Goal: Transaction & Acquisition: Purchase product/service

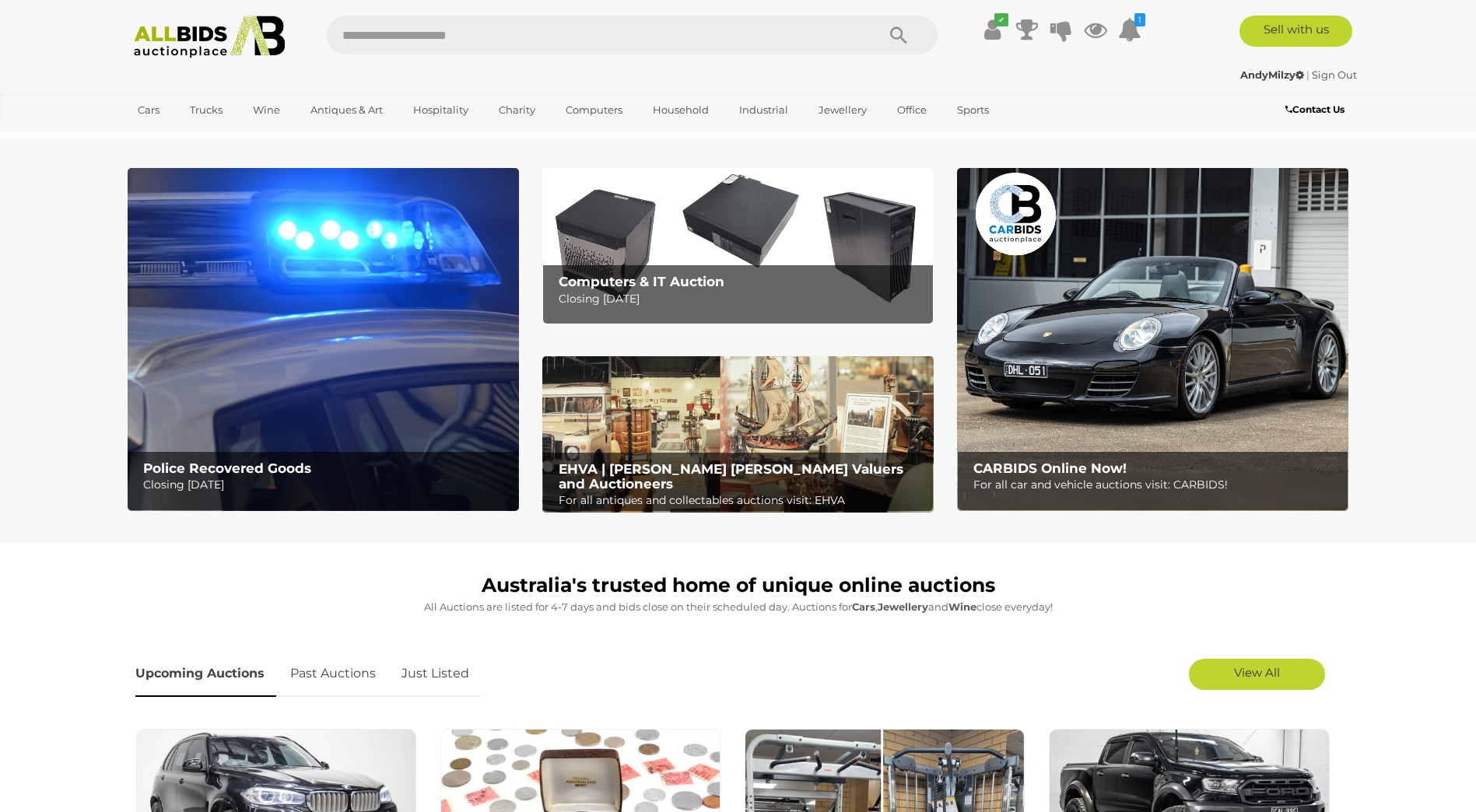
click at [351, 364] on img at bounding box center [323, 340] width 392 height 343
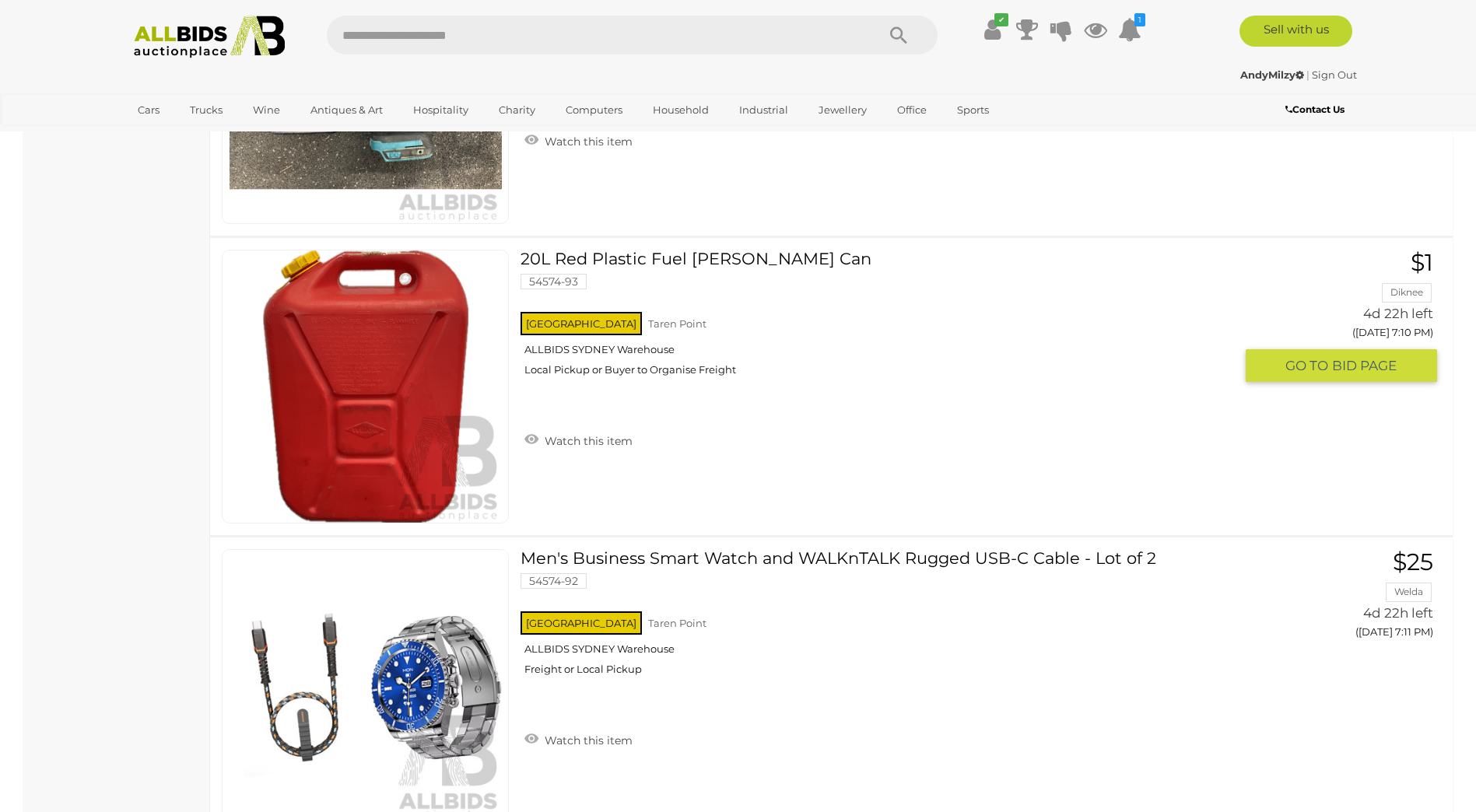
scroll to position [3268, 0]
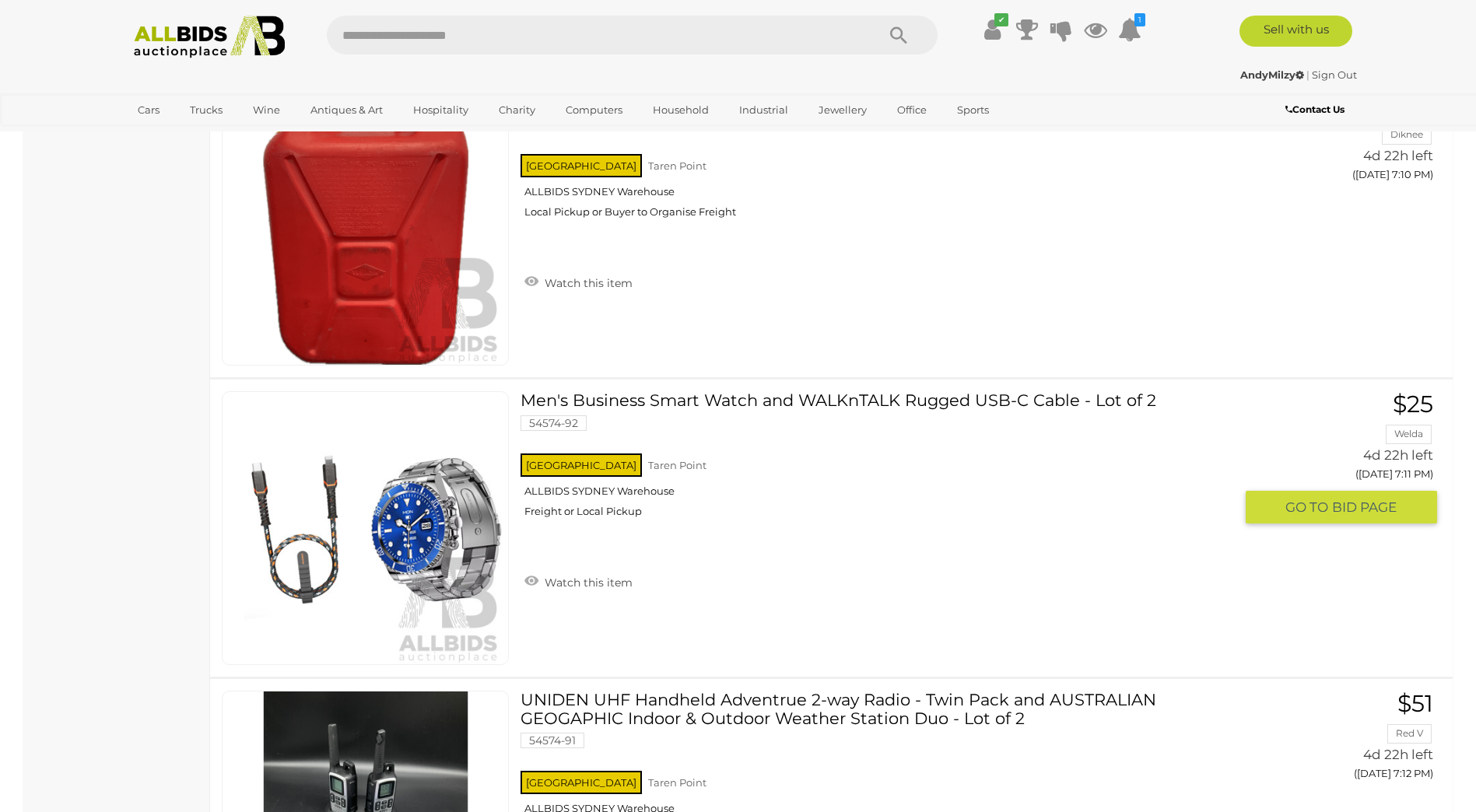
click at [408, 519] on link at bounding box center [365, 528] width 287 height 274
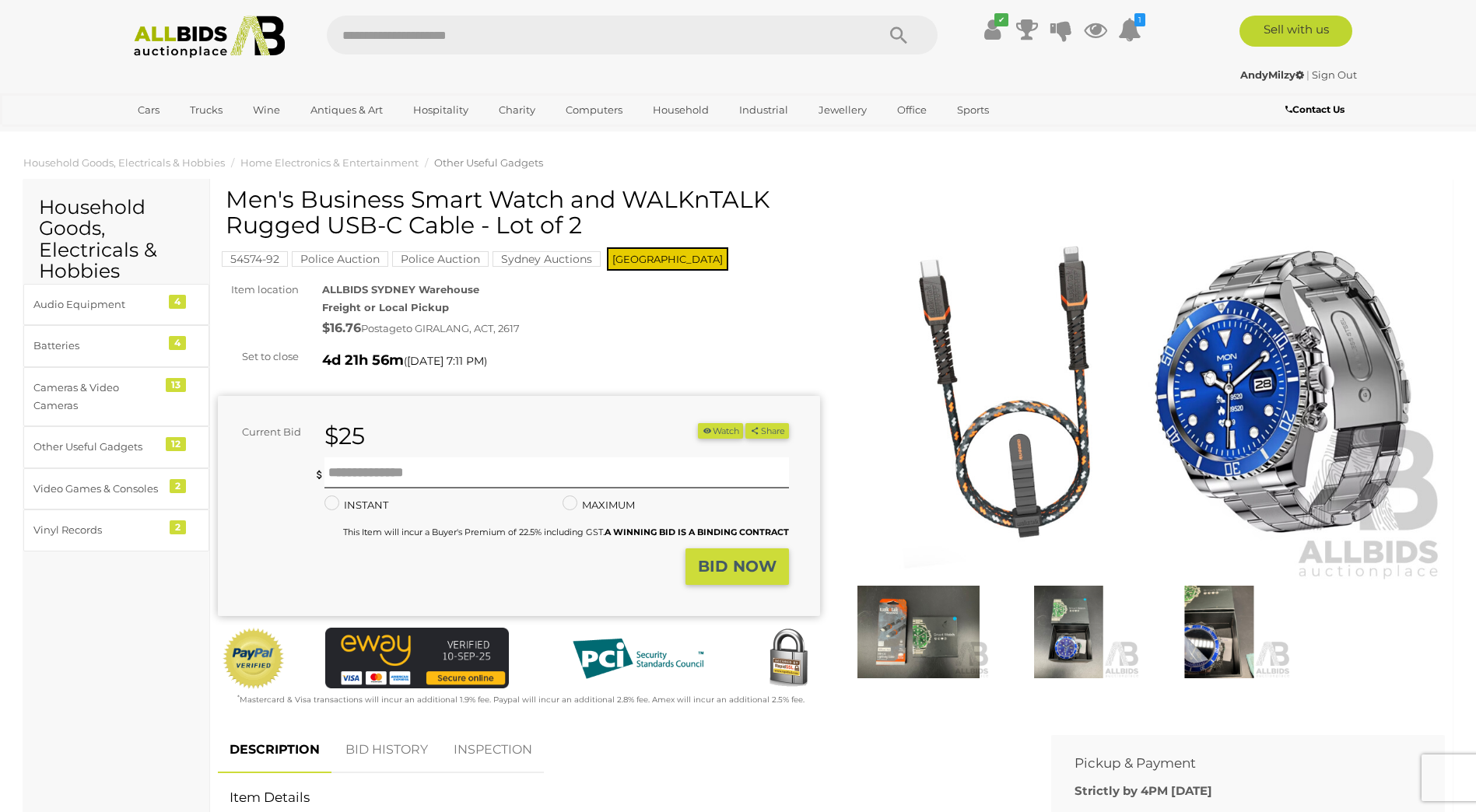
click at [953, 626] on img at bounding box center [918, 631] width 142 height 92
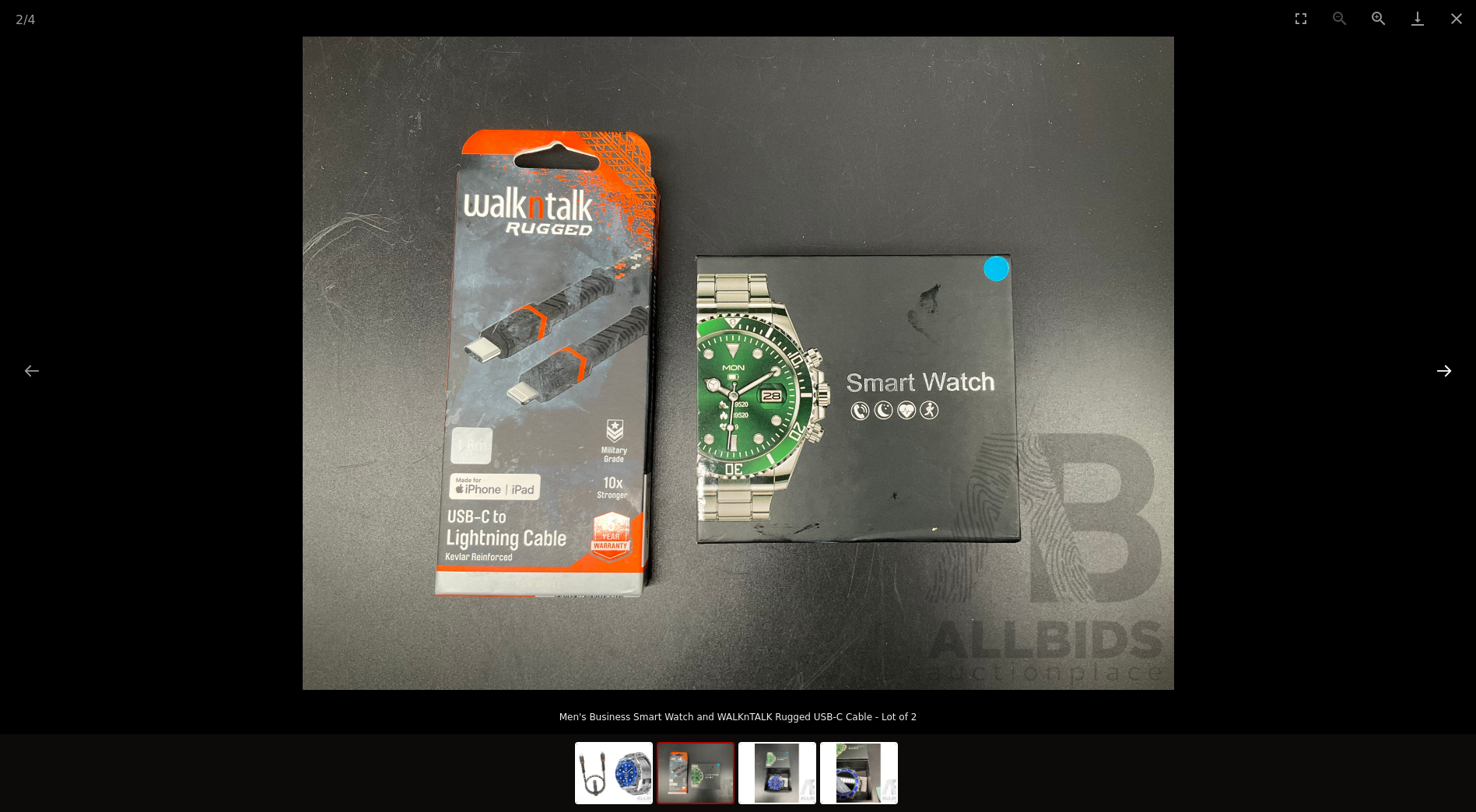
click at [1444, 372] on button "Next slide" at bounding box center [1444, 370] width 33 height 30
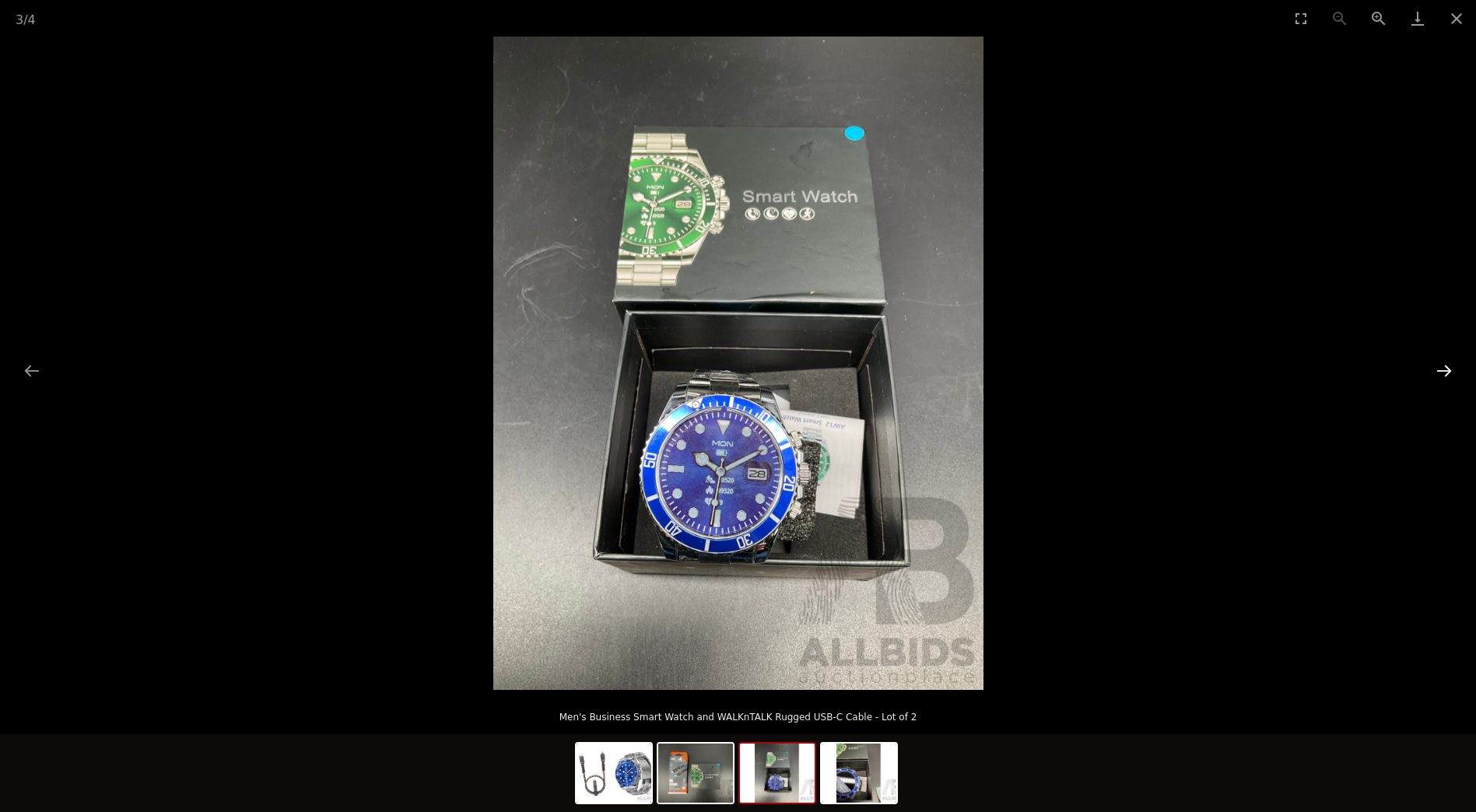
click at [1444, 372] on button "Next slide" at bounding box center [1444, 370] width 33 height 30
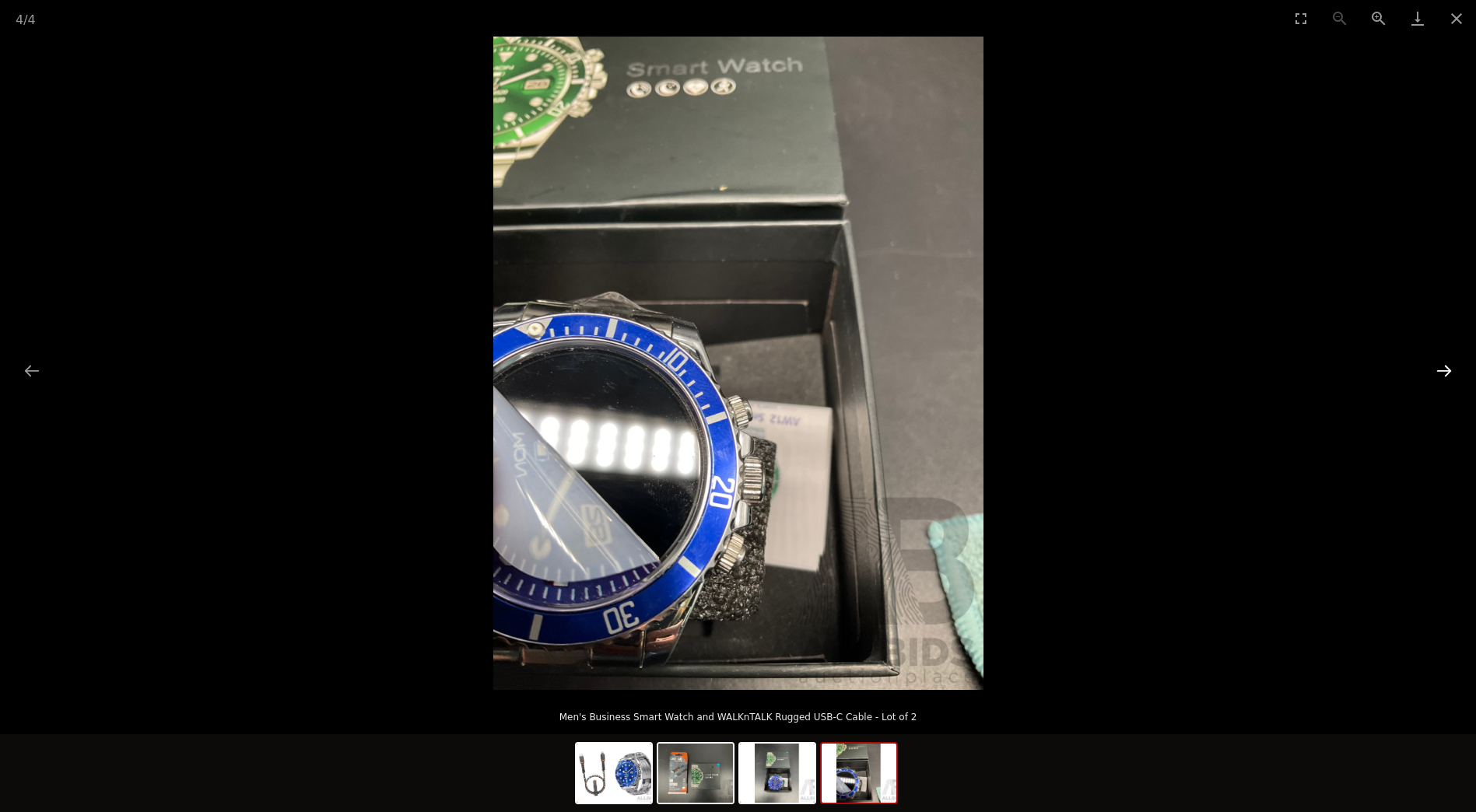
click at [1444, 372] on button "Next slide" at bounding box center [1444, 370] width 33 height 30
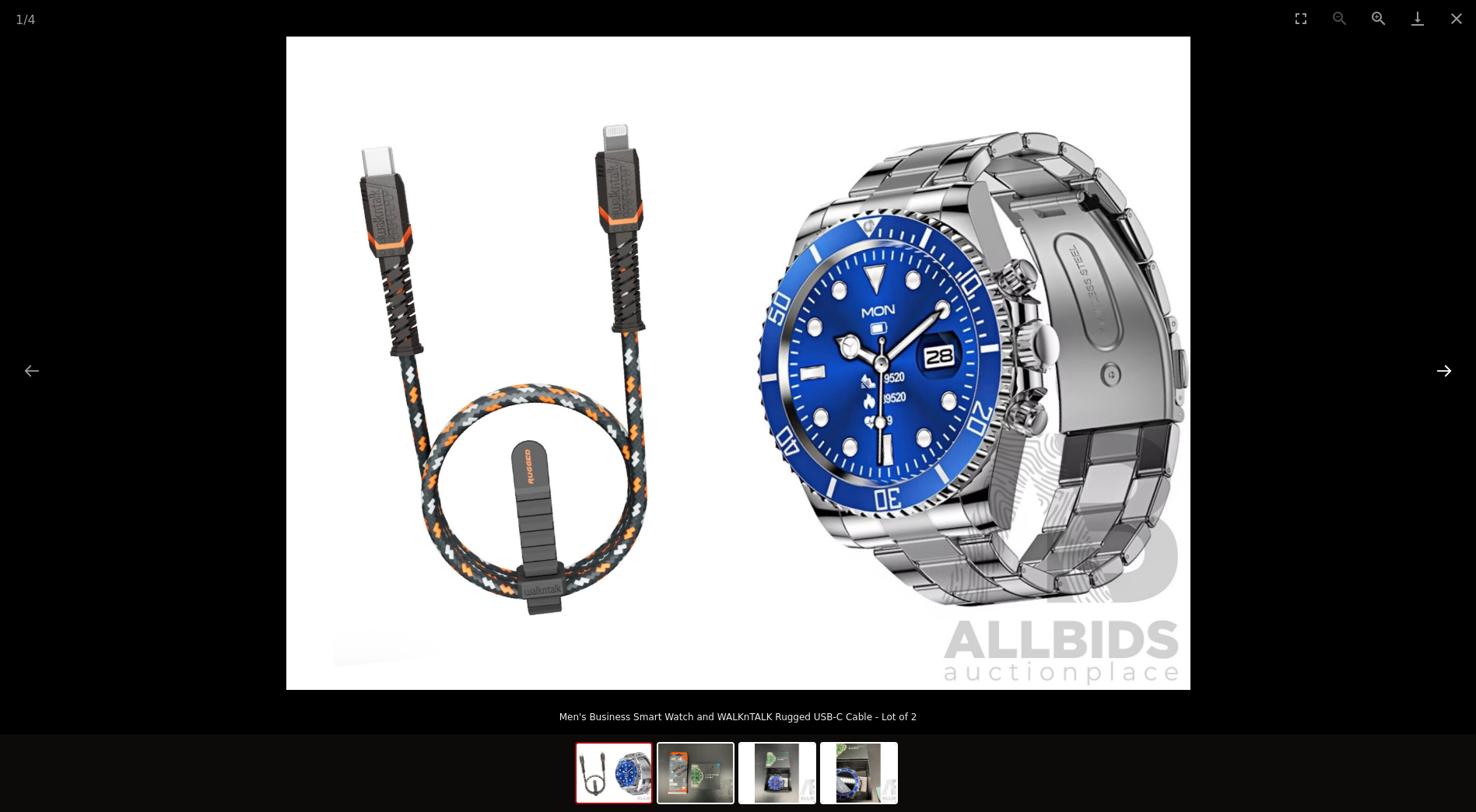
click at [1444, 372] on button "Next slide" at bounding box center [1444, 370] width 33 height 30
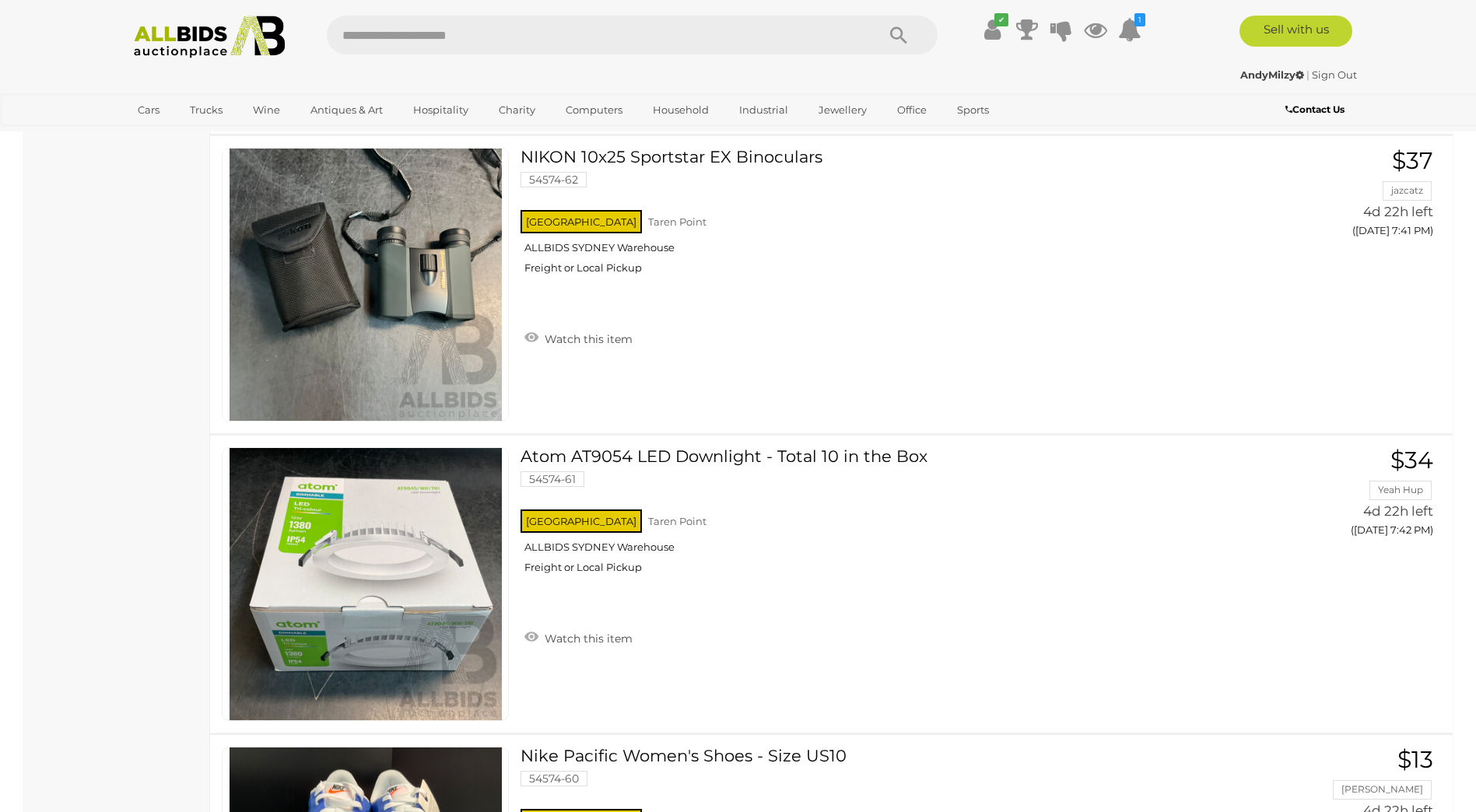
scroll to position [12824, 0]
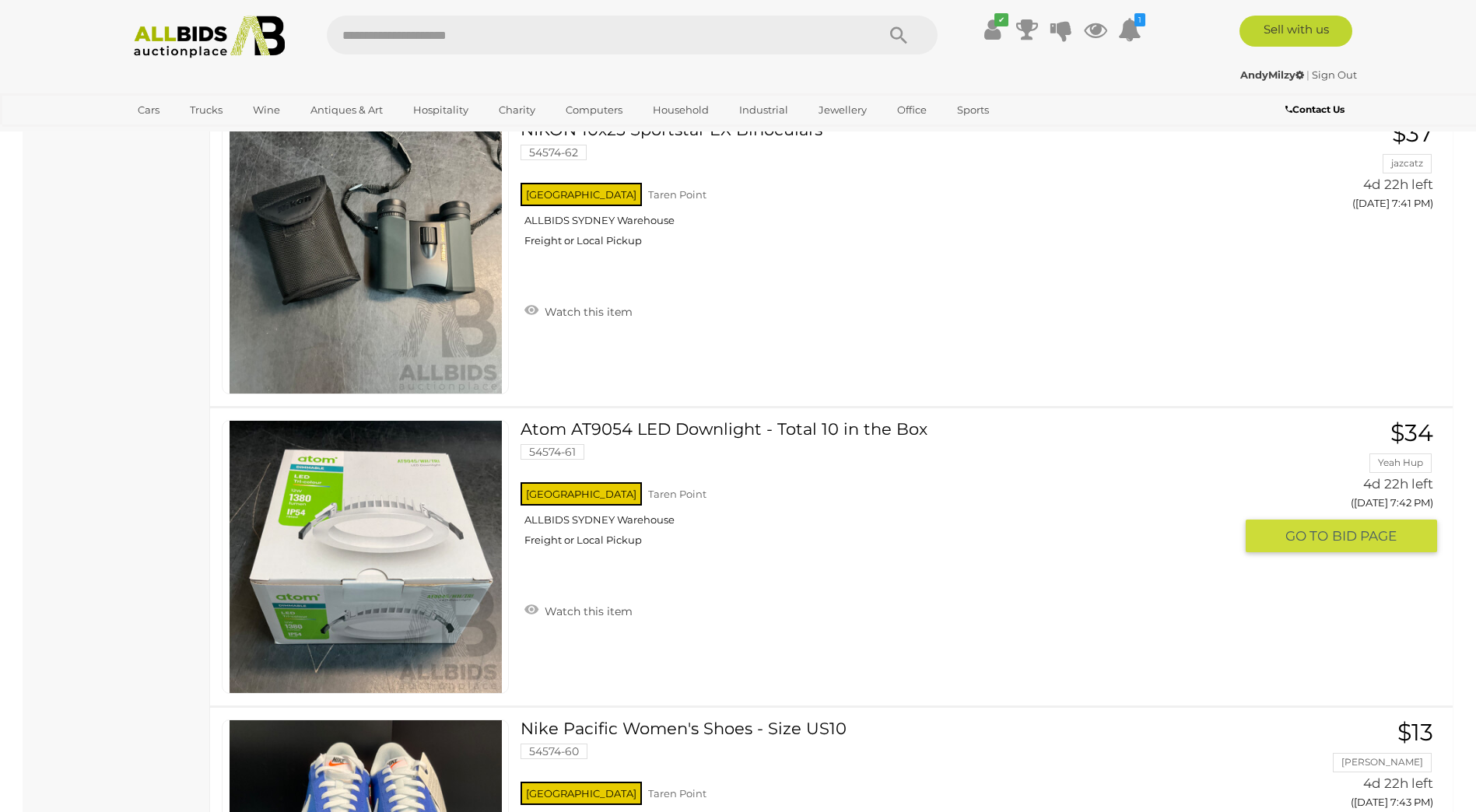
click at [452, 542] on link at bounding box center [365, 557] width 287 height 274
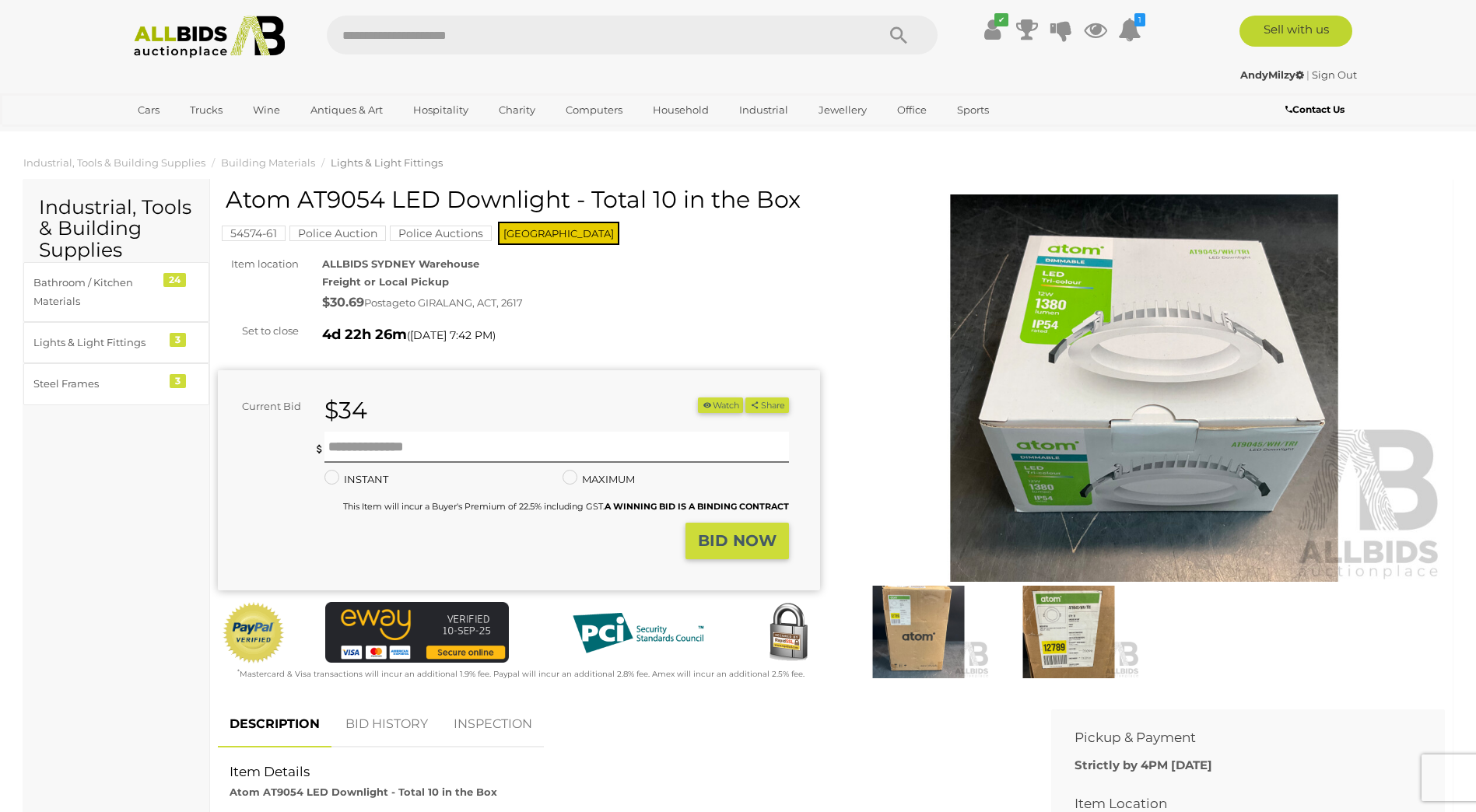
click at [1210, 433] on img at bounding box center [1144, 388] width 602 height 388
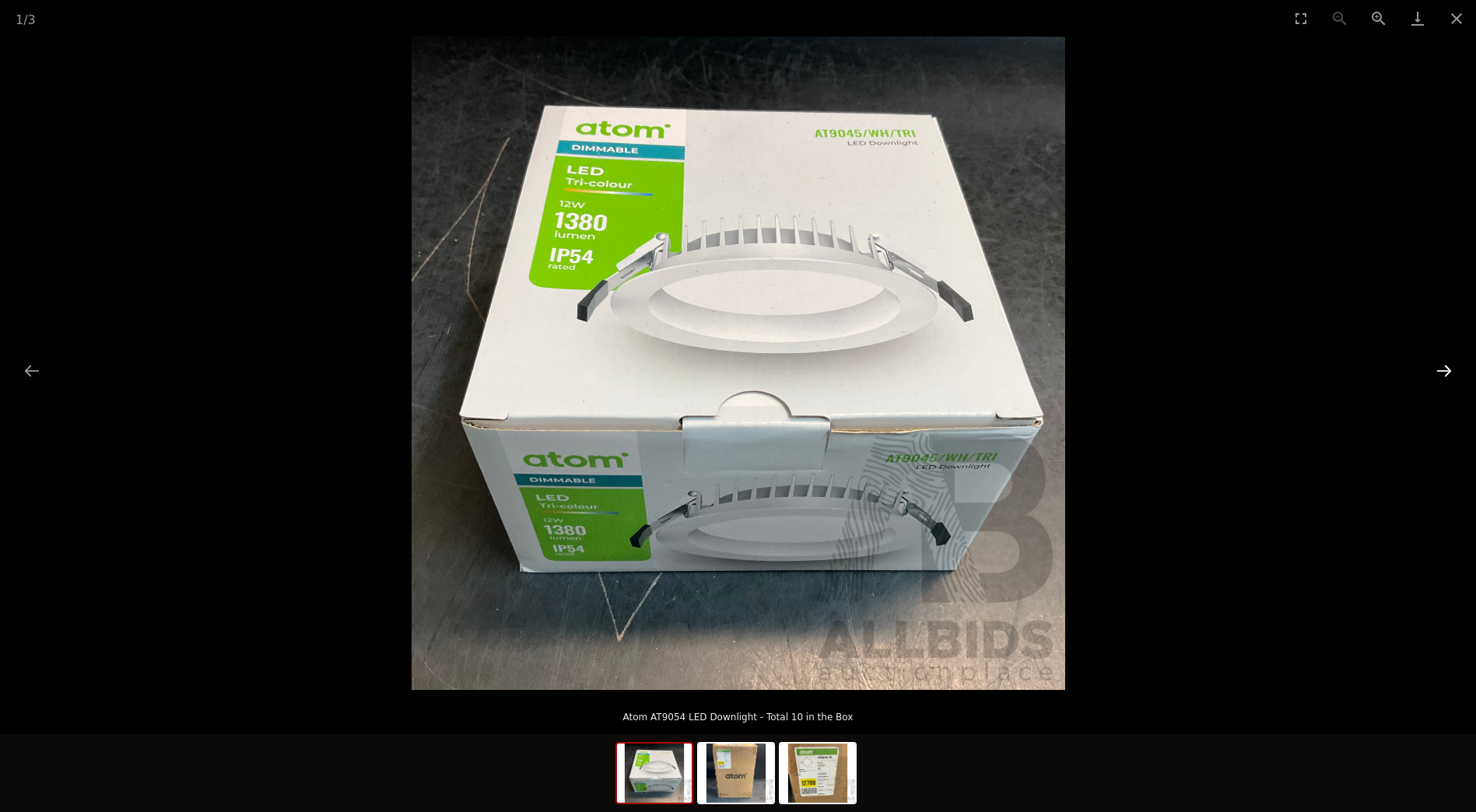
click at [1443, 364] on button "Next slide" at bounding box center [1444, 370] width 33 height 30
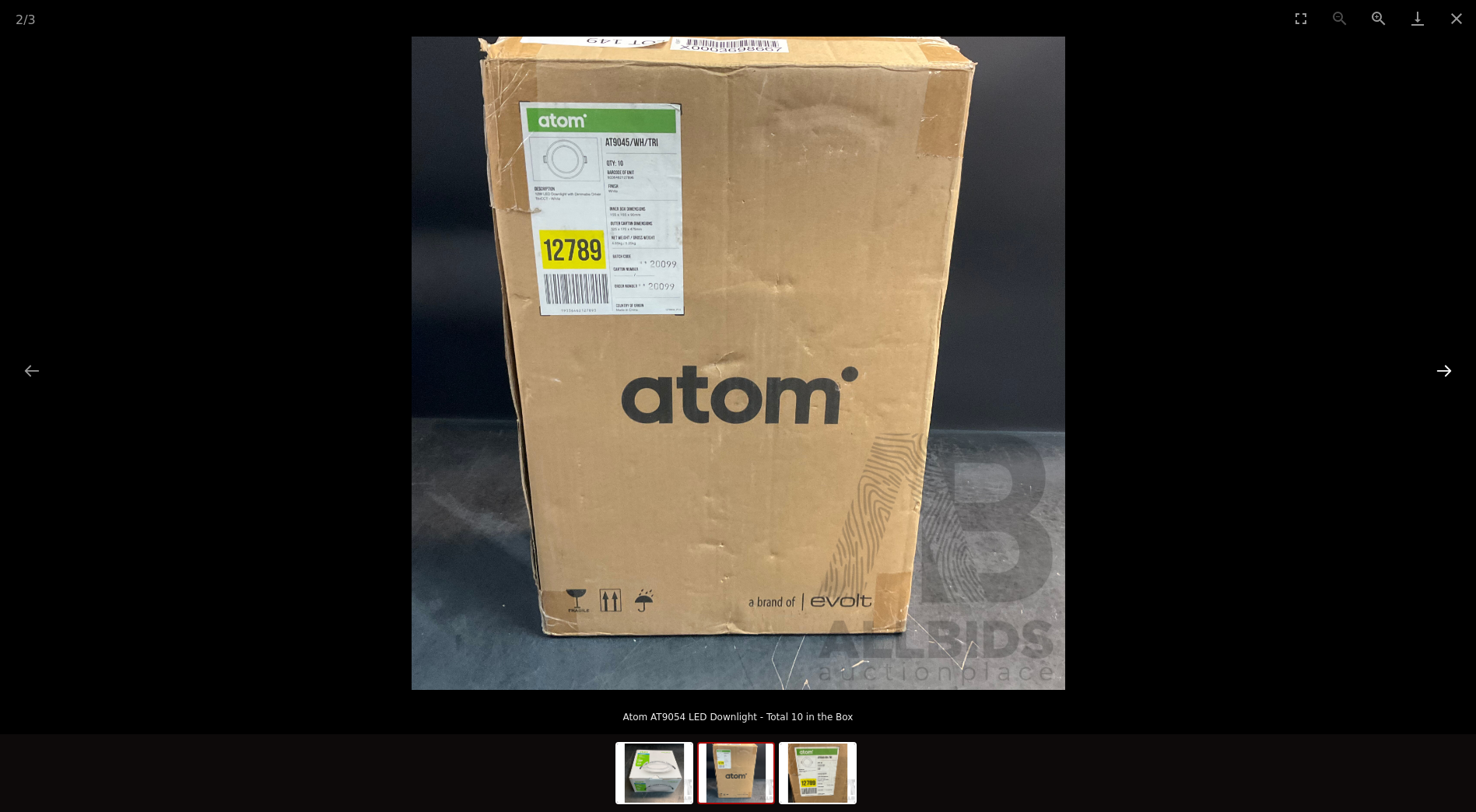
click at [1443, 364] on button "Next slide" at bounding box center [1444, 370] width 33 height 30
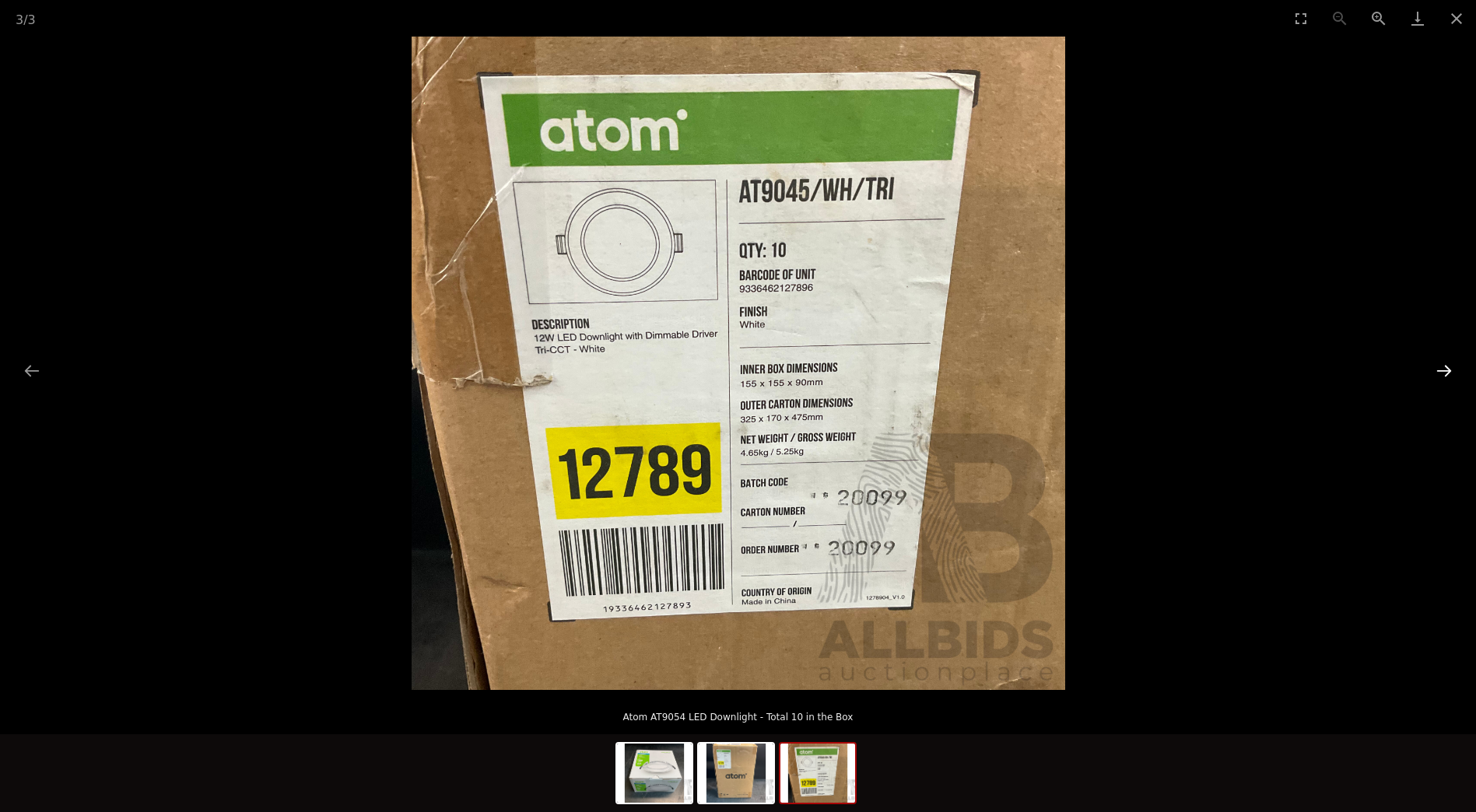
click at [1438, 361] on button "Next slide" at bounding box center [1444, 370] width 33 height 30
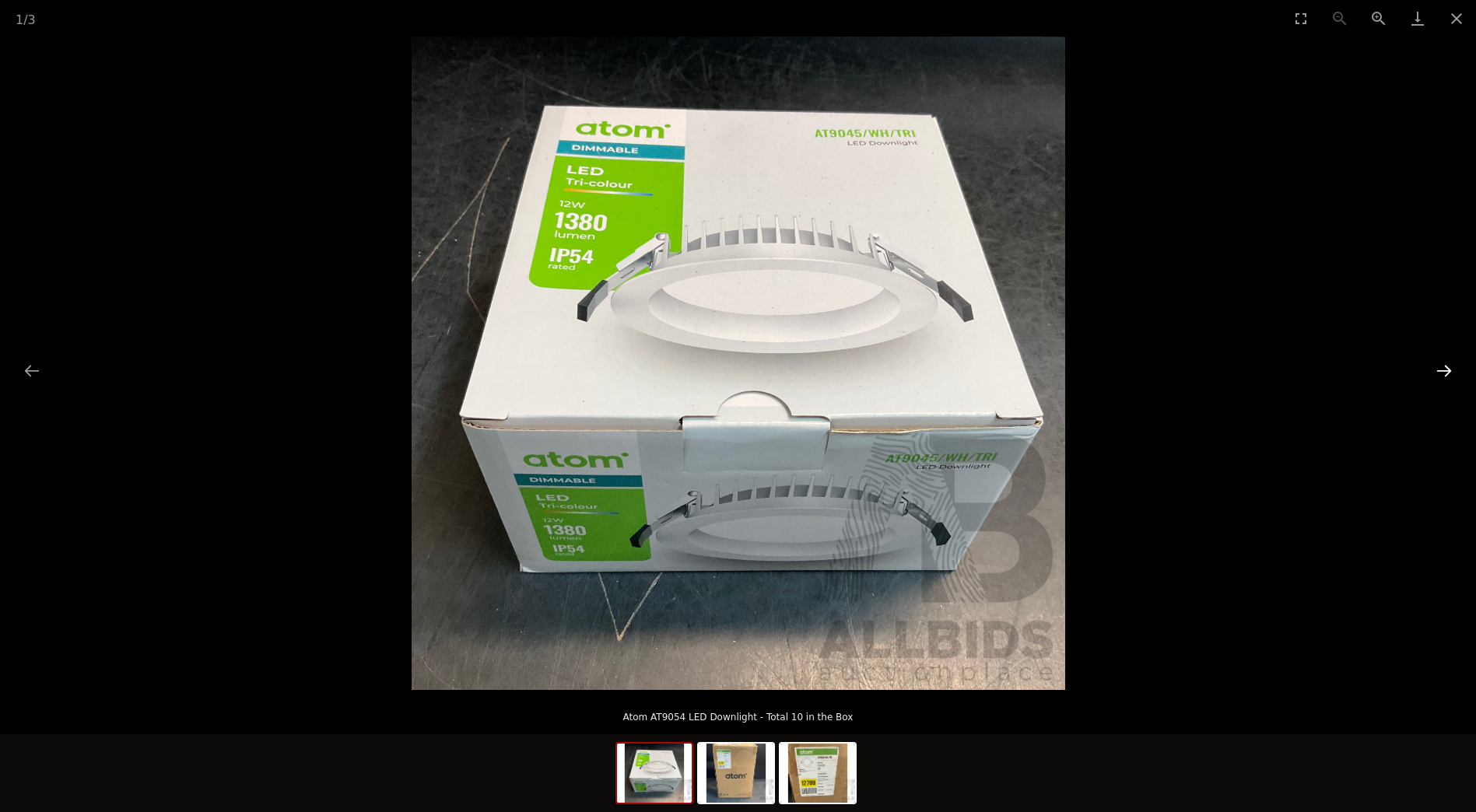
click at [1438, 361] on button "Next slide" at bounding box center [1444, 370] width 33 height 30
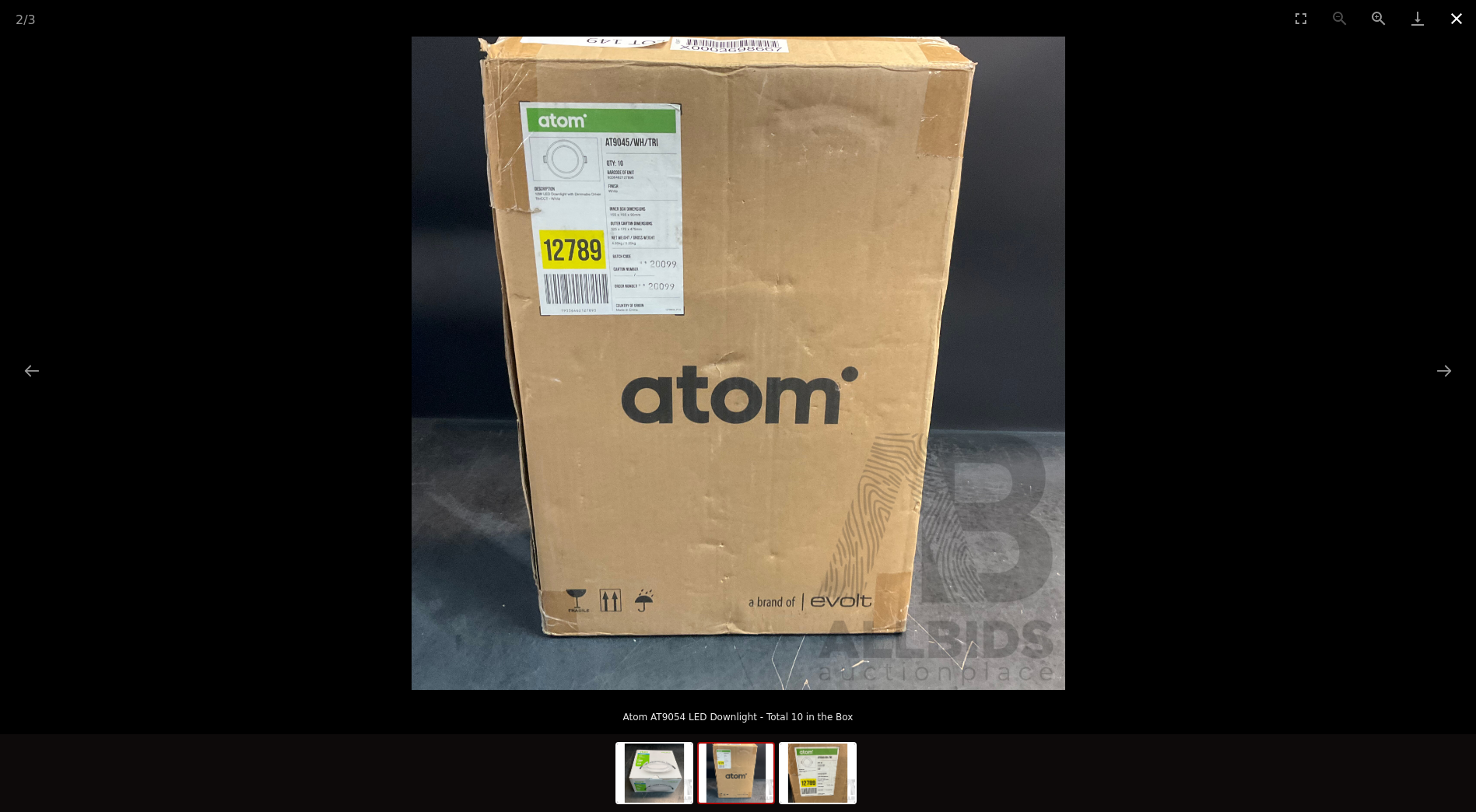
click at [1461, 20] on button "Close gallery" at bounding box center [1456, 18] width 39 height 37
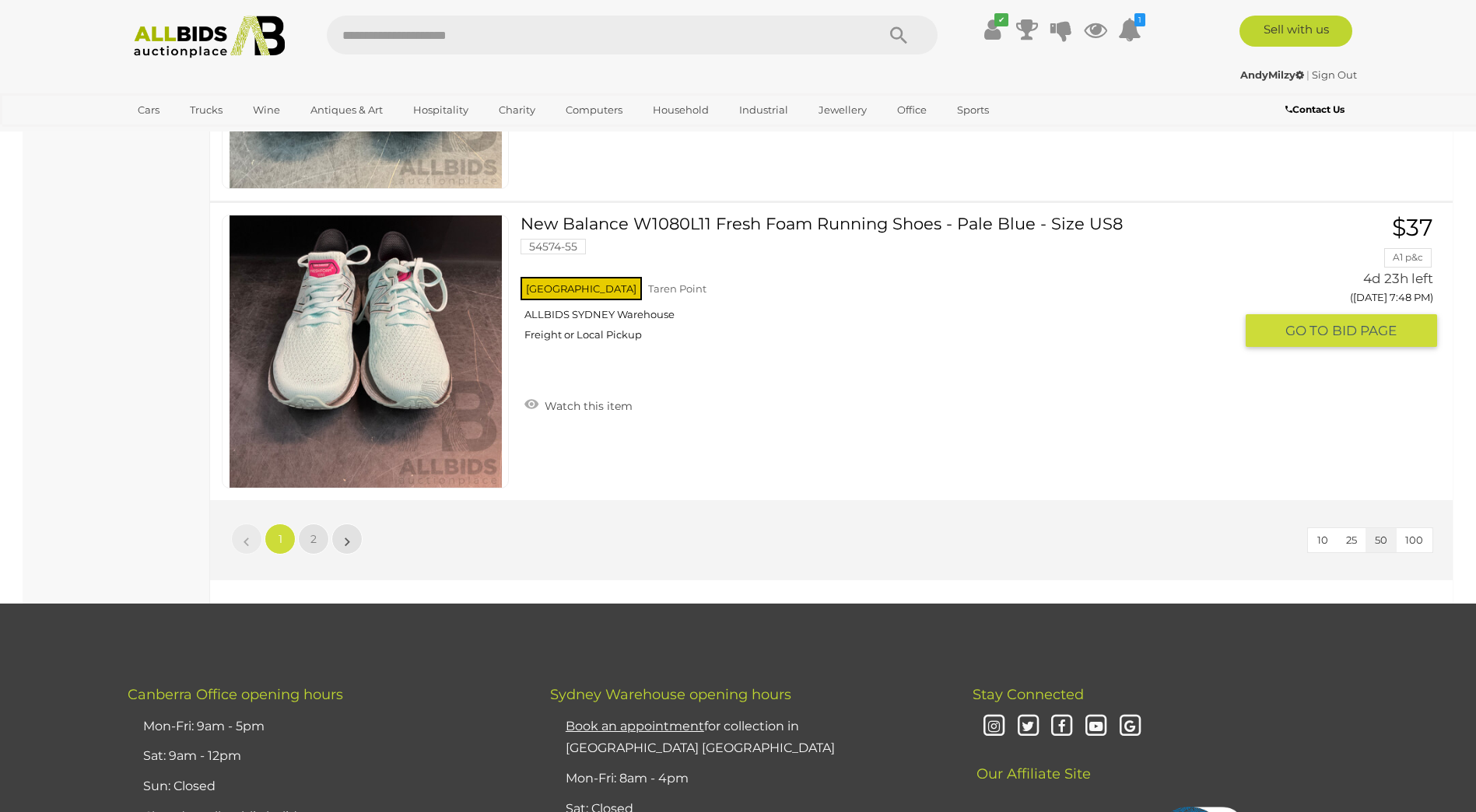
scroll to position [15095, 0]
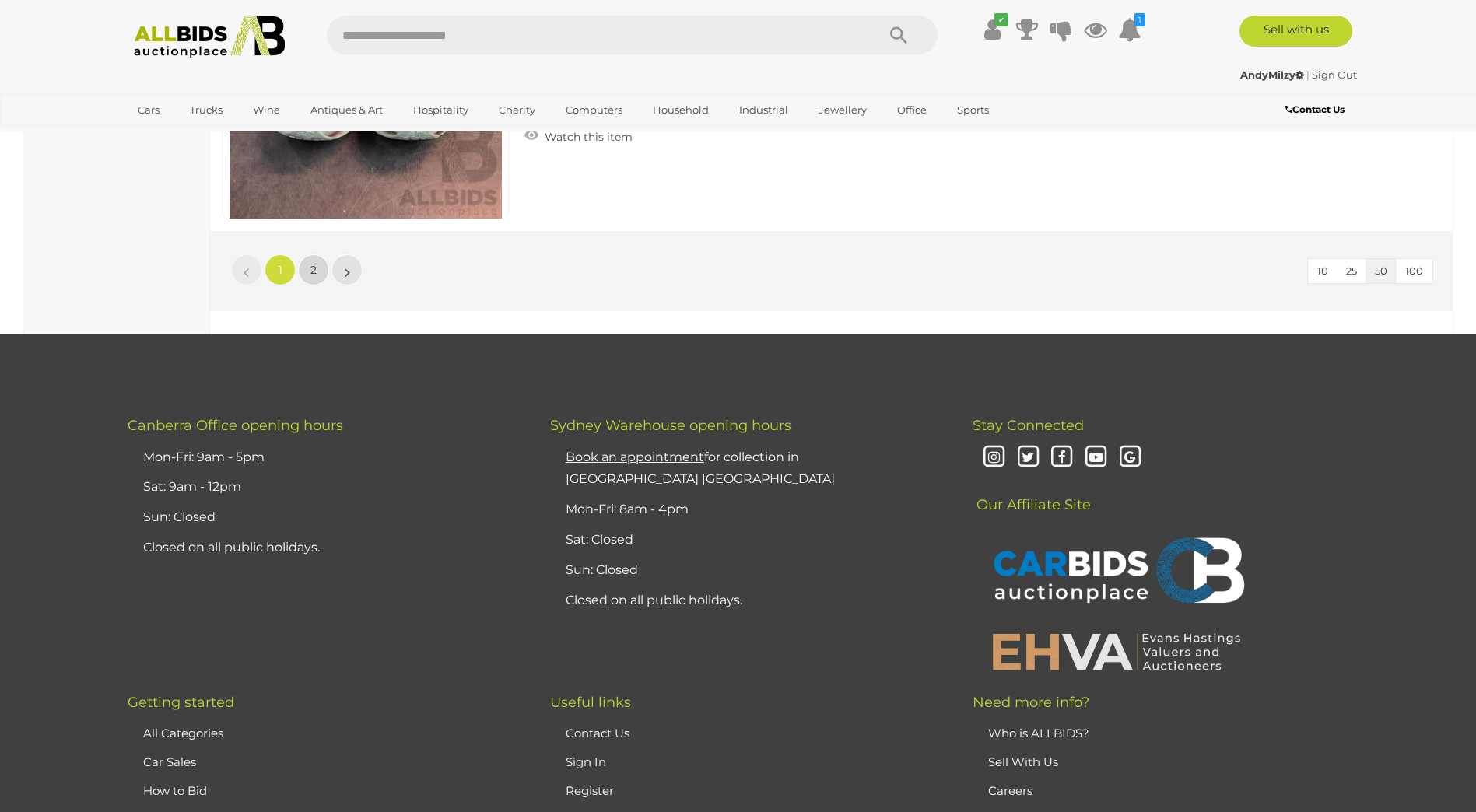
click at [313, 271] on span "2" at bounding box center [314, 270] width 7 height 14
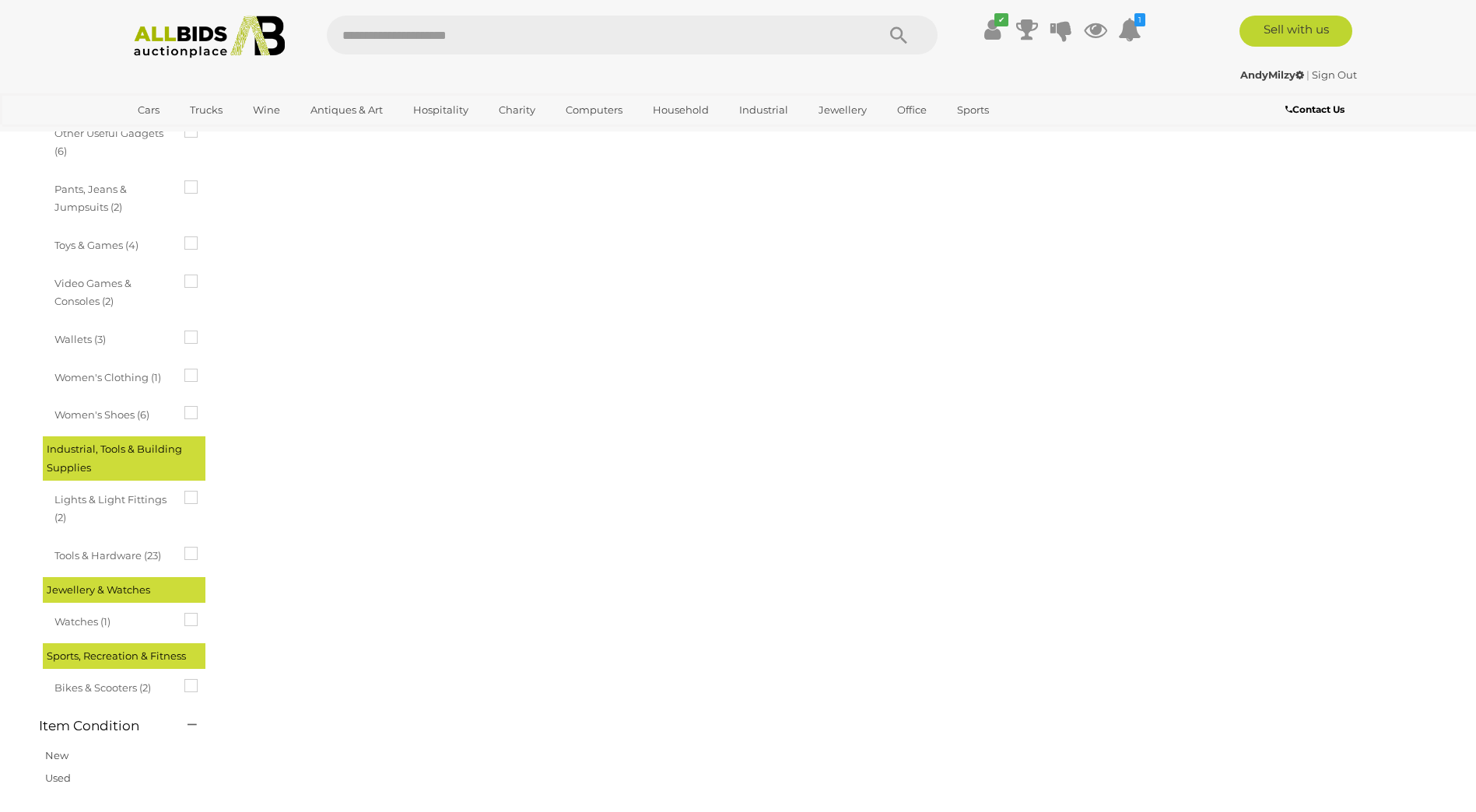
scroll to position [195, 0]
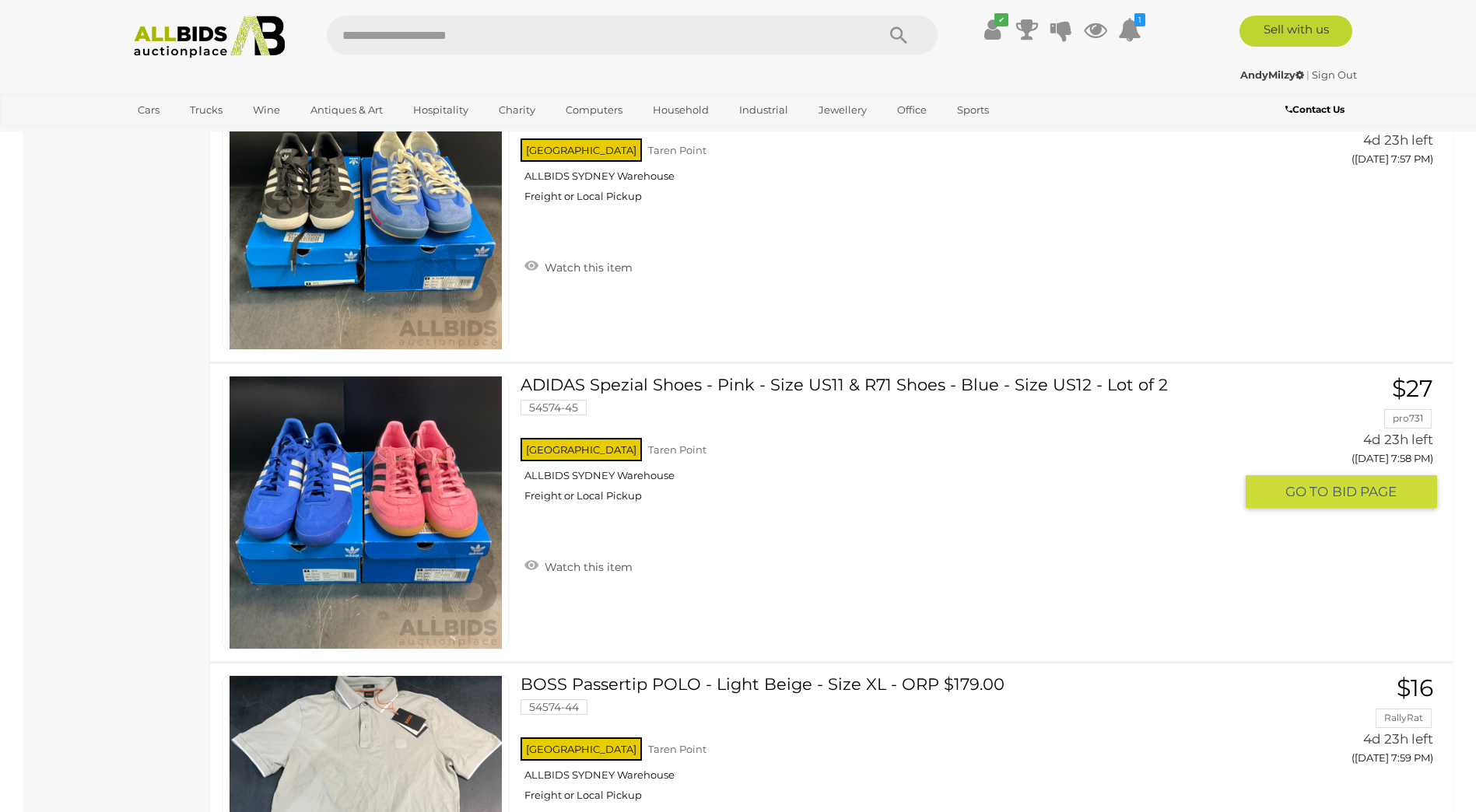
scroll to position [2061, 0]
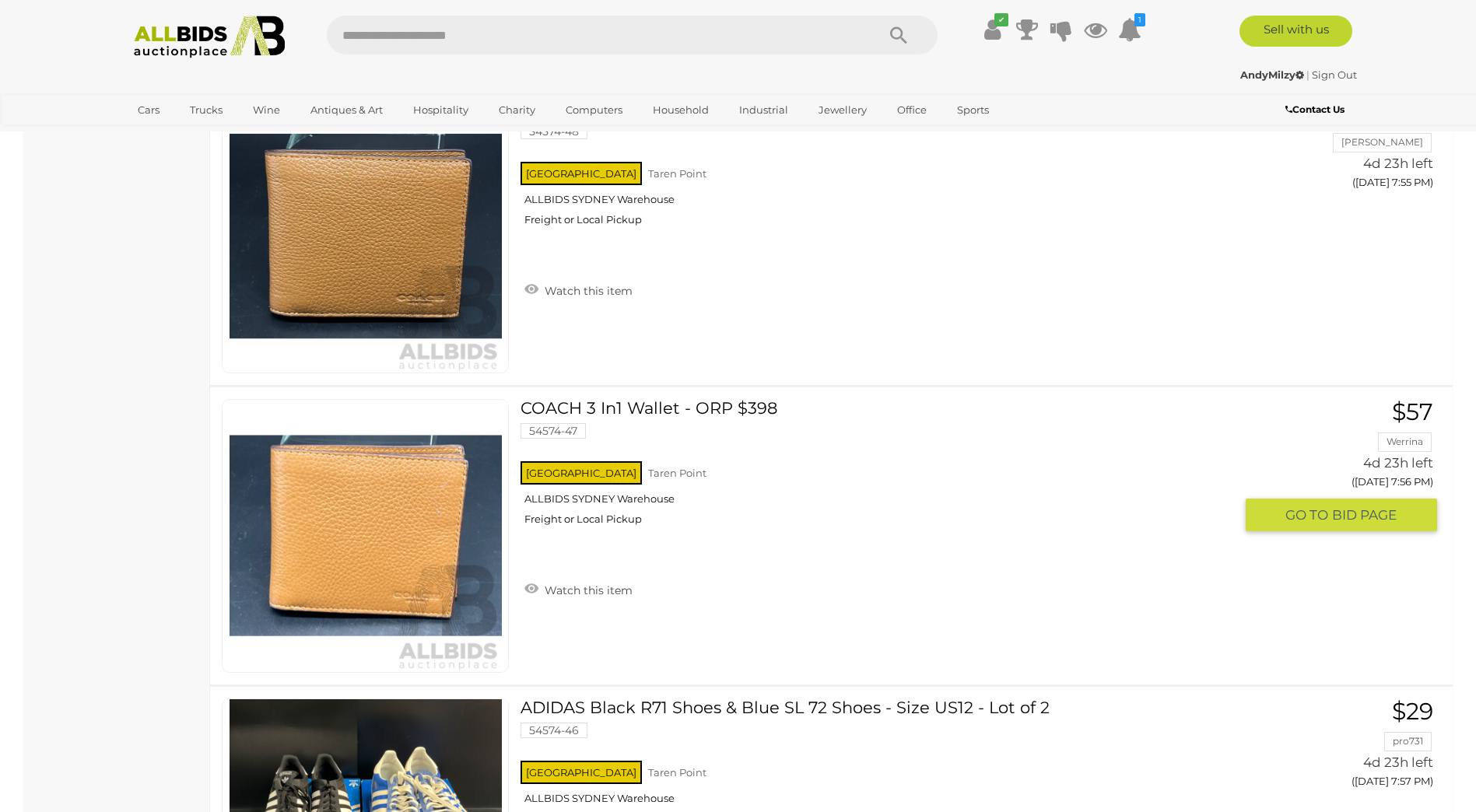
click at [320, 527] on link at bounding box center [365, 536] width 287 height 274
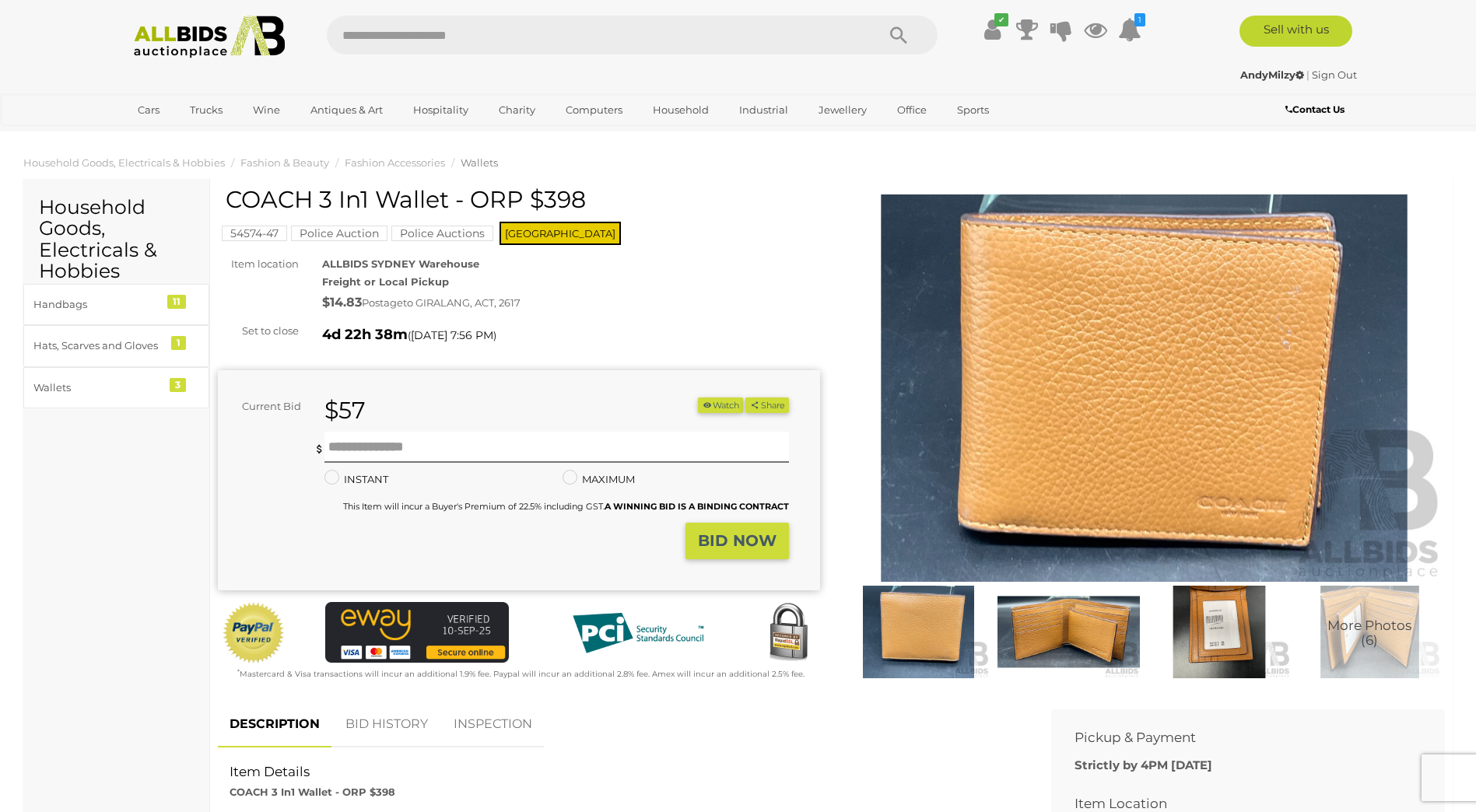
click at [1054, 635] on img at bounding box center [1069, 631] width 142 height 92
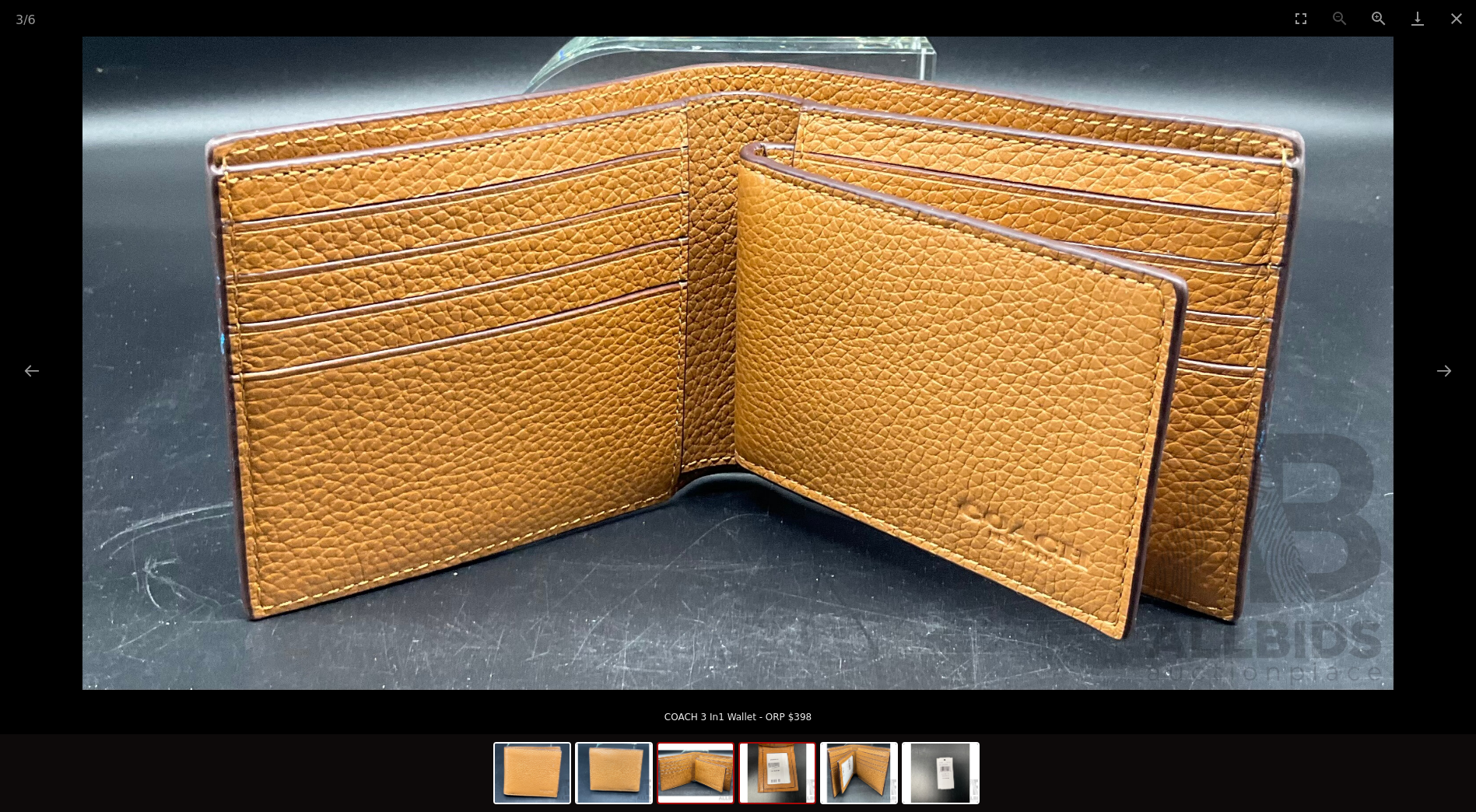
click at [782, 777] on img at bounding box center [777, 774] width 74 height 59
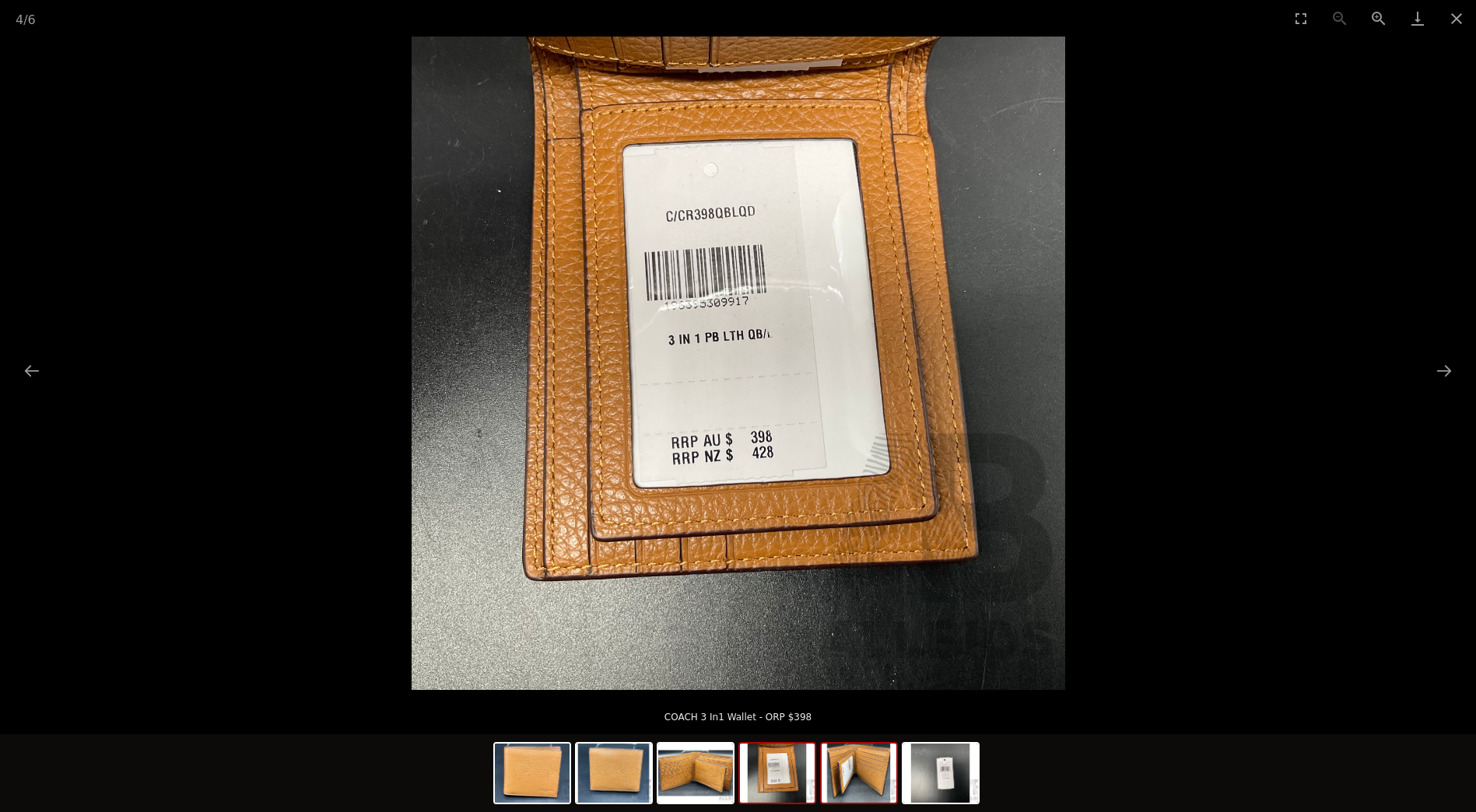
click at [854, 781] on img at bounding box center [859, 774] width 74 height 59
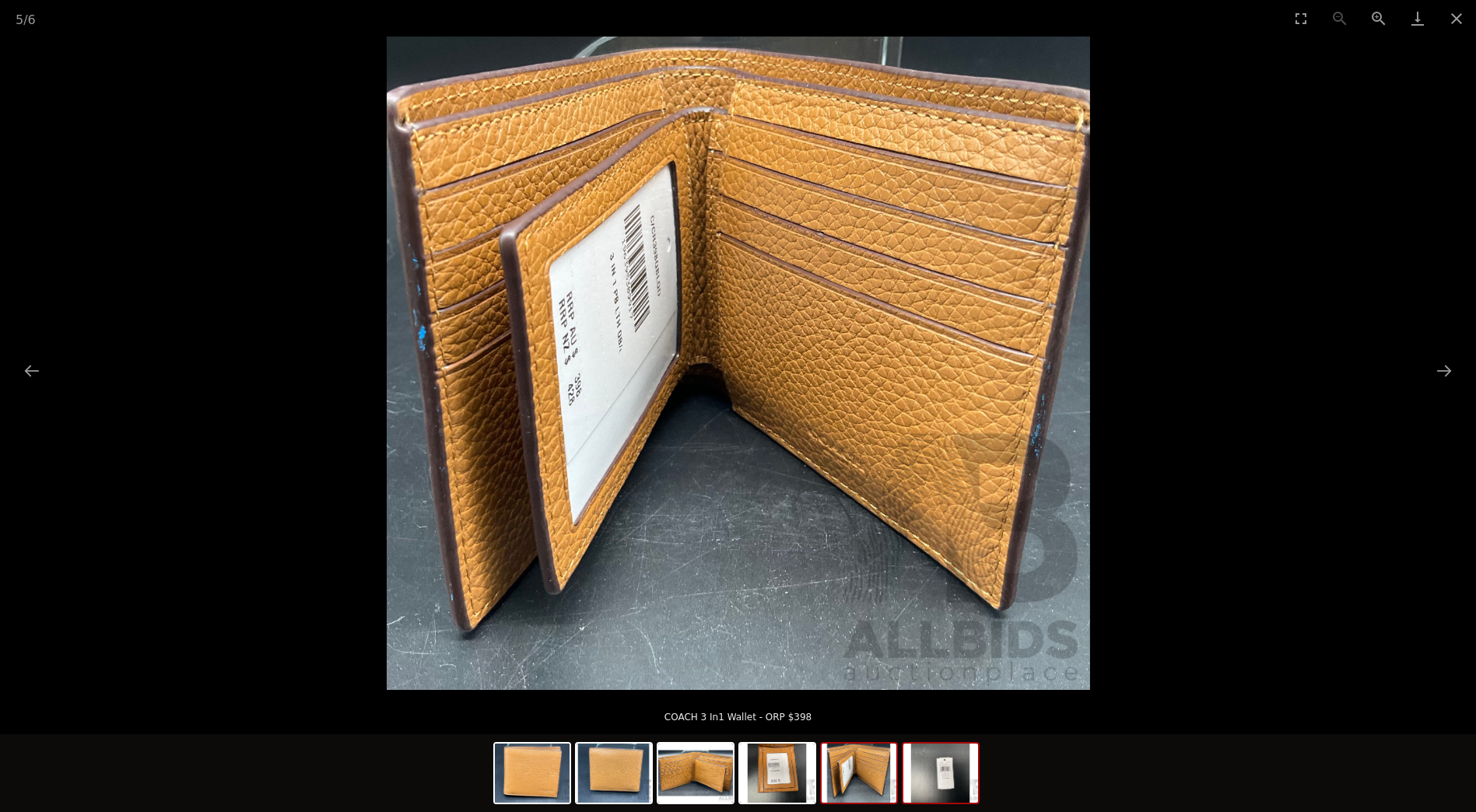
click at [935, 777] on img at bounding box center [940, 774] width 74 height 59
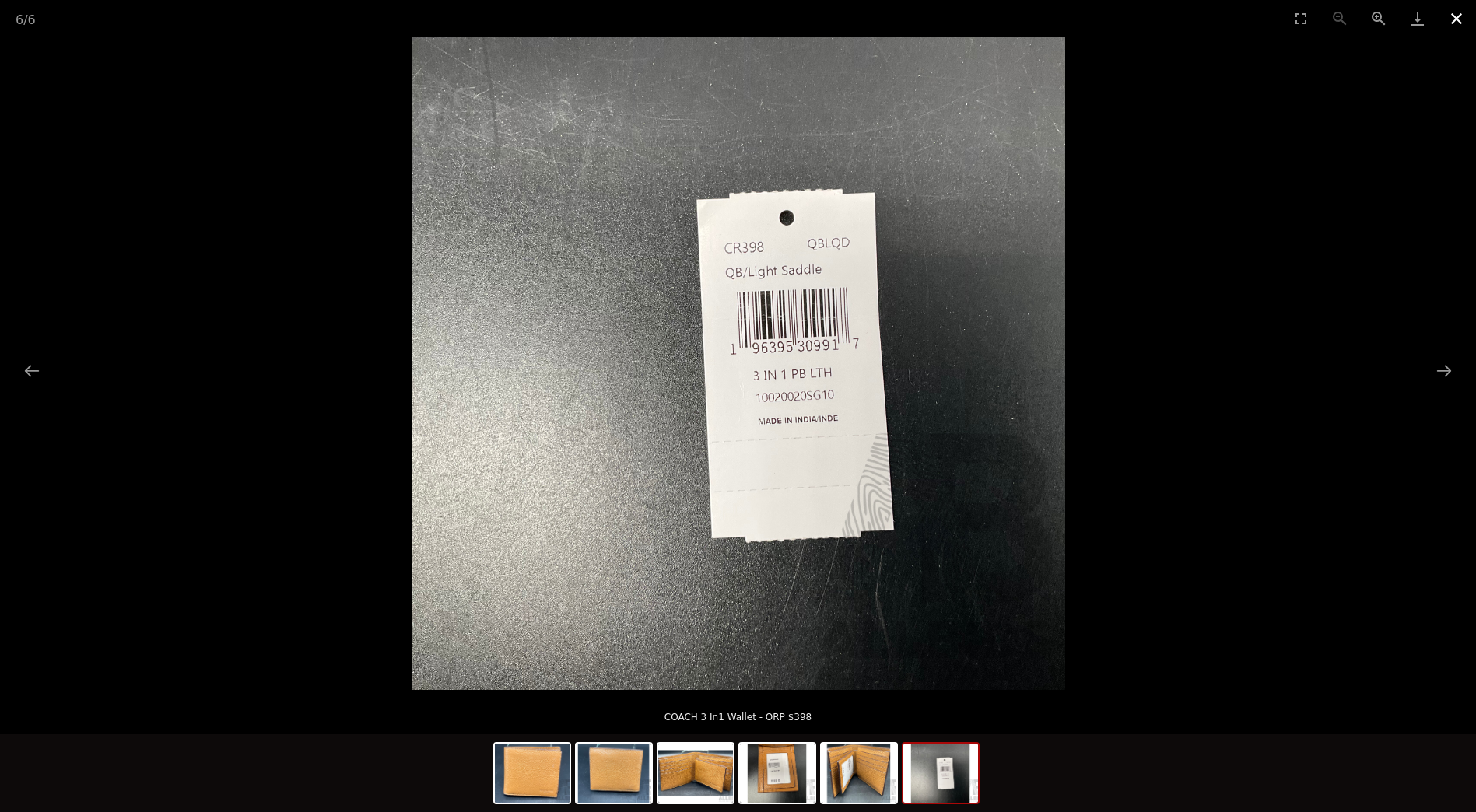
click at [1452, 20] on button "Close gallery" at bounding box center [1456, 18] width 39 height 37
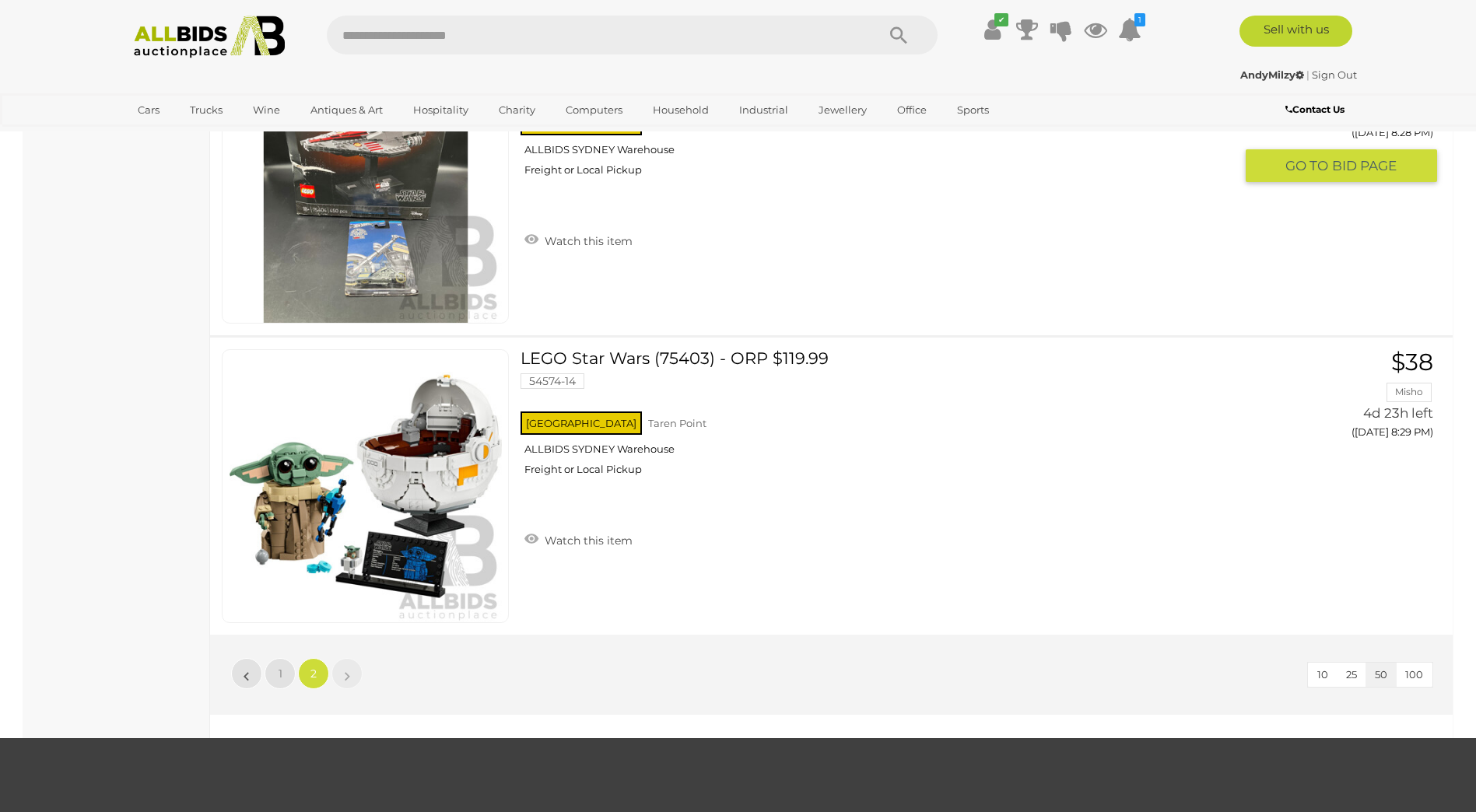
scroll to position [13649, 0]
